Goal: Information Seeking & Learning: Learn about a topic

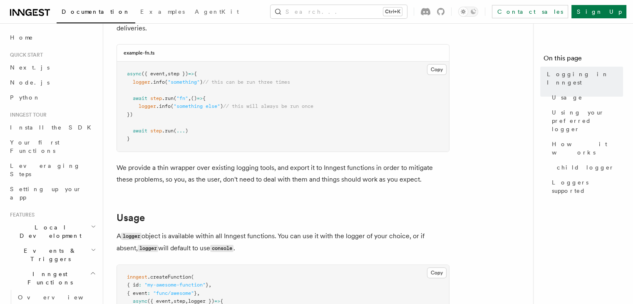
scroll to position [133, 0]
click at [195, 14] on span "AgentKit" at bounding box center [217, 11] width 44 height 7
click at [140, 14] on span "Examples" at bounding box center [162, 11] width 44 height 7
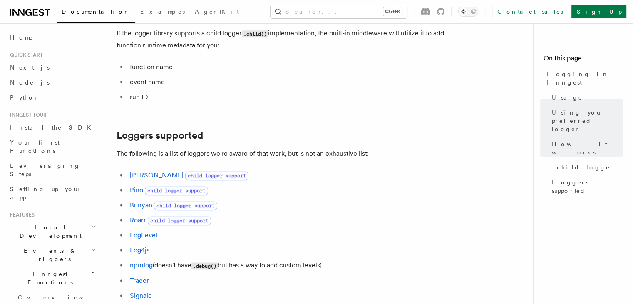
scroll to position [1095, 0]
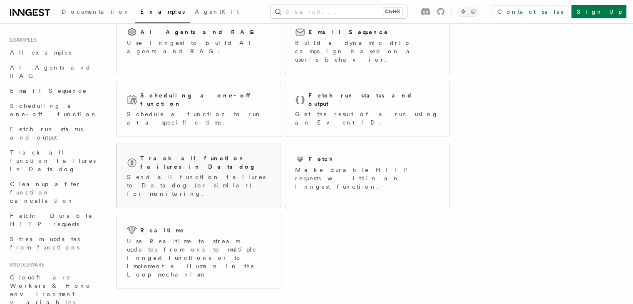
scroll to position [78, 0]
click at [180, 224] on div "Realtime" at bounding box center [199, 229] width 144 height 10
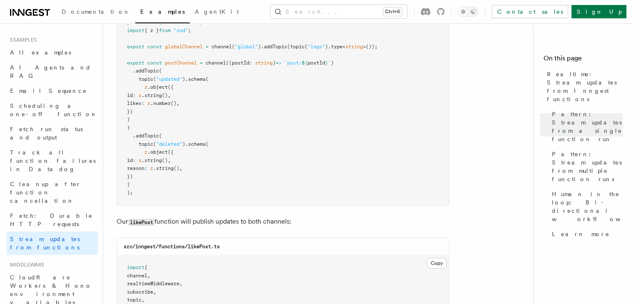
scroll to position [865, 0]
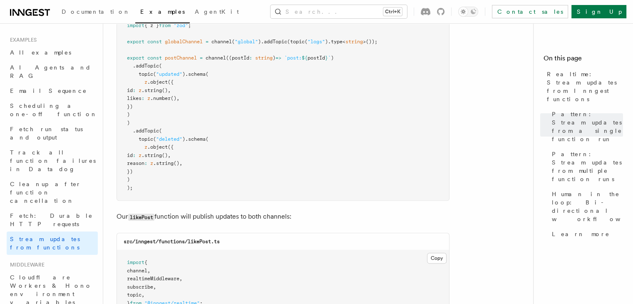
click at [273, 211] on p "Our likePost function will publish updates to both channels:" at bounding box center [282, 216] width 333 height 12
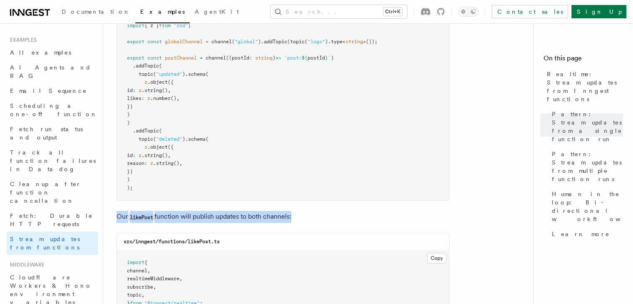
click at [273, 211] on p "Our likePost function will publish updates to both channels:" at bounding box center [282, 216] width 333 height 12
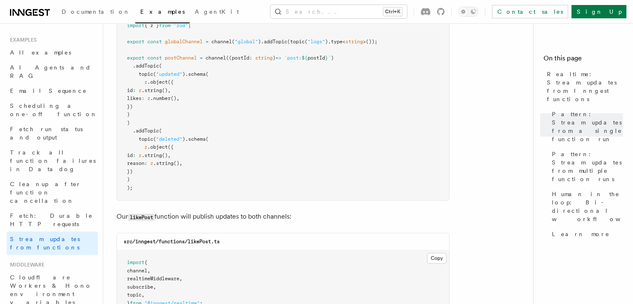
click at [250, 210] on p "Our likePost function will publish updates to both channels:" at bounding box center [282, 216] width 333 height 12
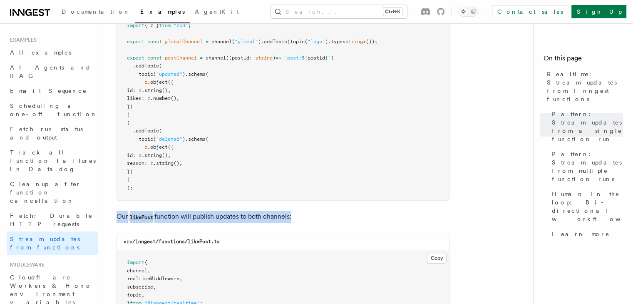
click at [250, 210] on p "Our likePost function will publish updates to both channels:" at bounding box center [282, 216] width 333 height 12
click at [299, 213] on p "Our likePost function will publish updates to both channels:" at bounding box center [282, 216] width 333 height 12
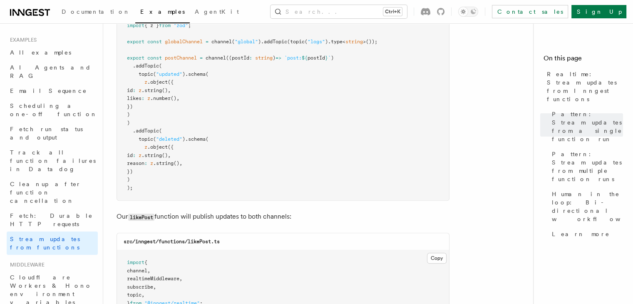
click at [299, 213] on p "Our likePost function will publish updates to both channels:" at bounding box center [282, 216] width 333 height 12
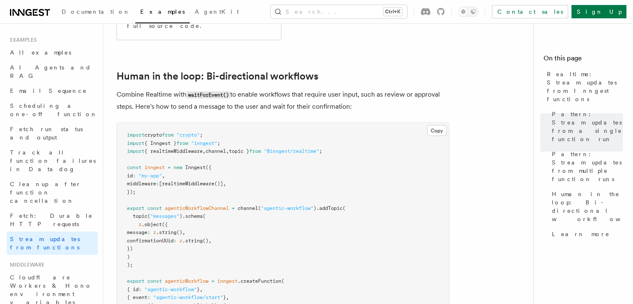
scroll to position [1587, 0]
click at [324, 88] on p "Combine Realtime with waitForEvent() to enable workflows that require user inpu…" at bounding box center [282, 100] width 333 height 24
click at [328, 88] on p "Combine Realtime with waitForEvent() to enable workflows that require user inpu…" at bounding box center [282, 100] width 333 height 24
